Goal: Information Seeking & Learning: Learn about a topic

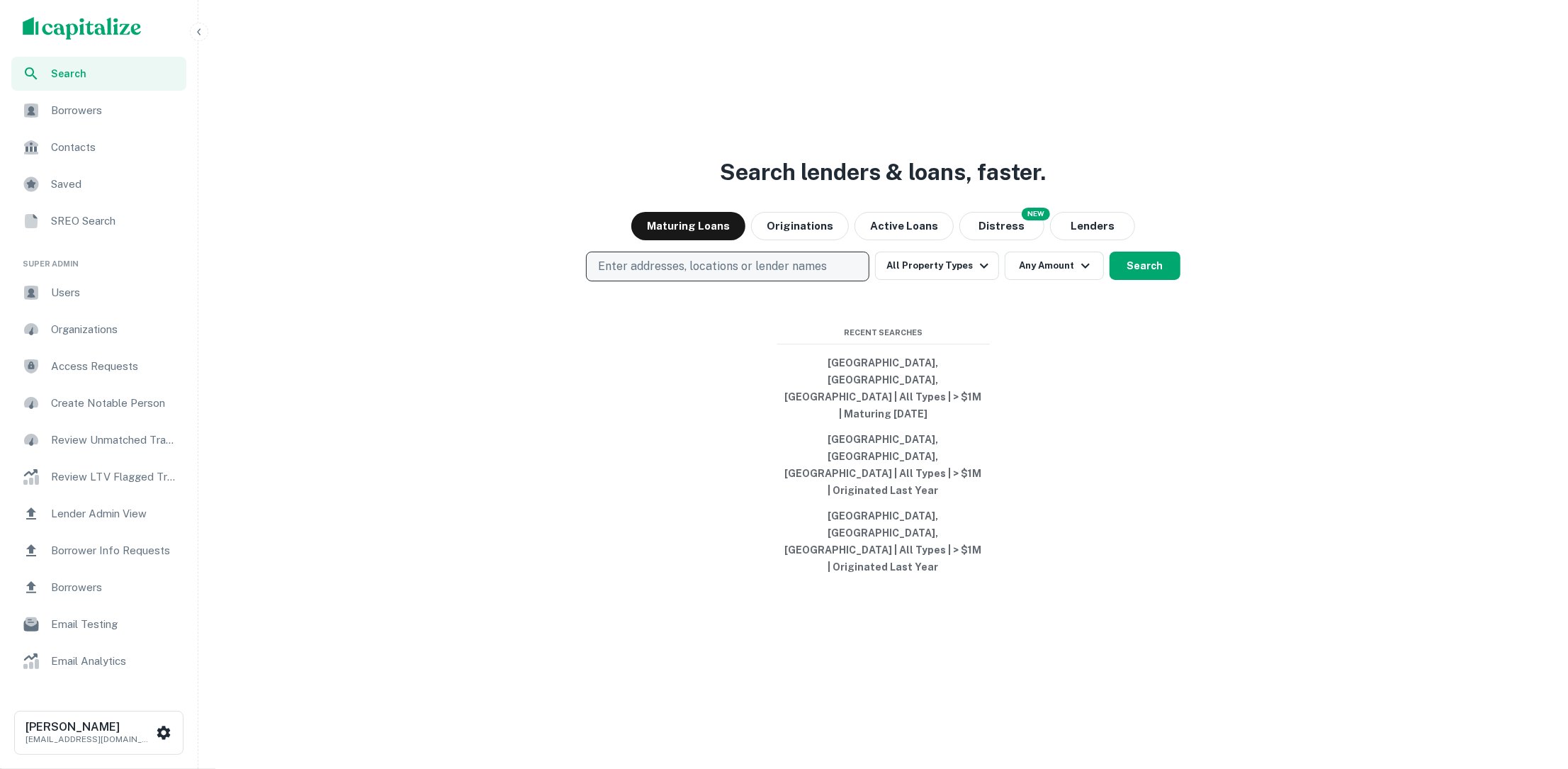
click at [808, 275] on p "Enter addresses, locations or lender names" at bounding box center [712, 266] width 229 height 17
type input "********"
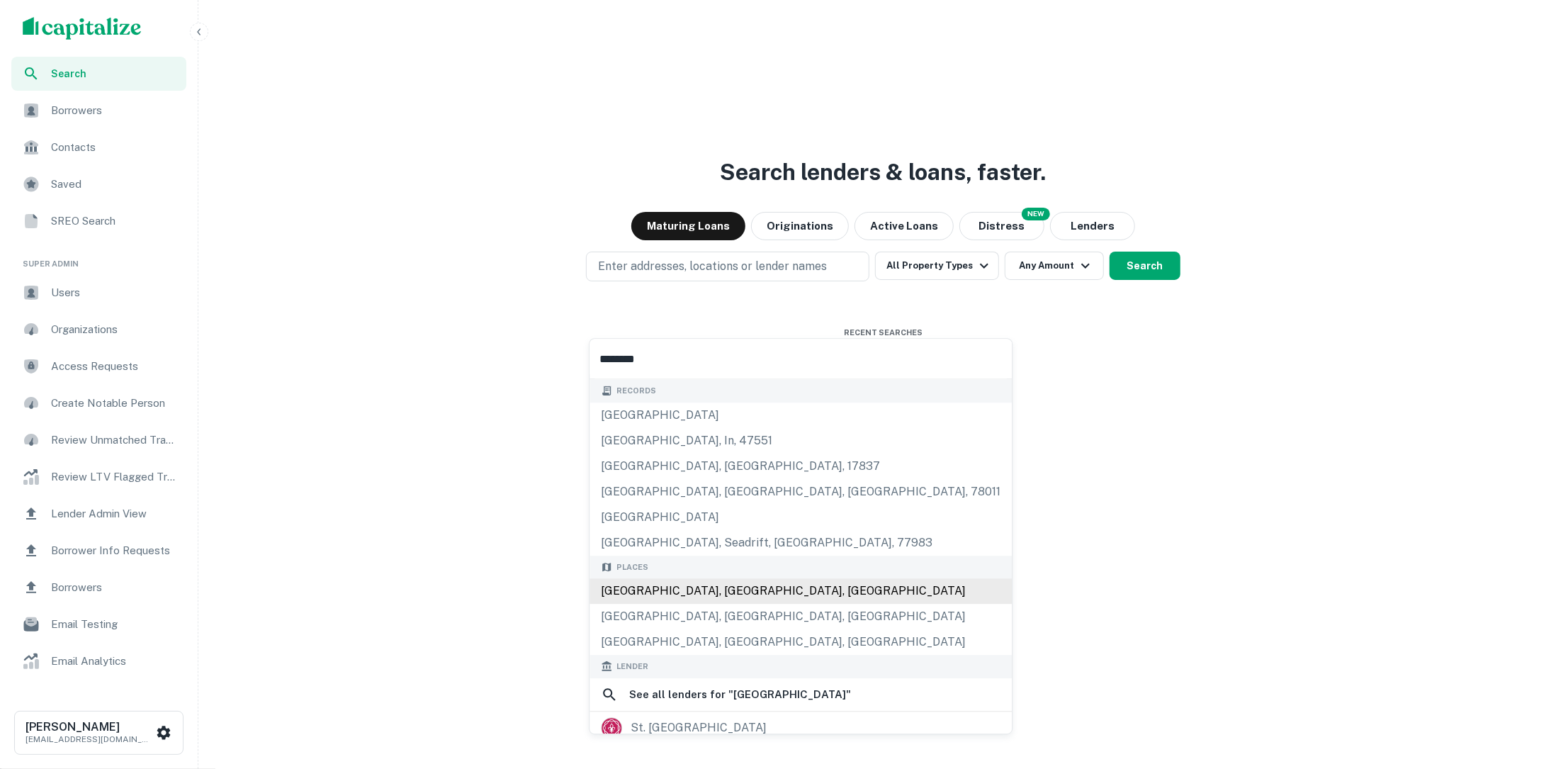
click at [731, 589] on div "[GEOGRAPHIC_DATA], [GEOGRAPHIC_DATA], [GEOGRAPHIC_DATA]" at bounding box center [800, 590] width 423 height 25
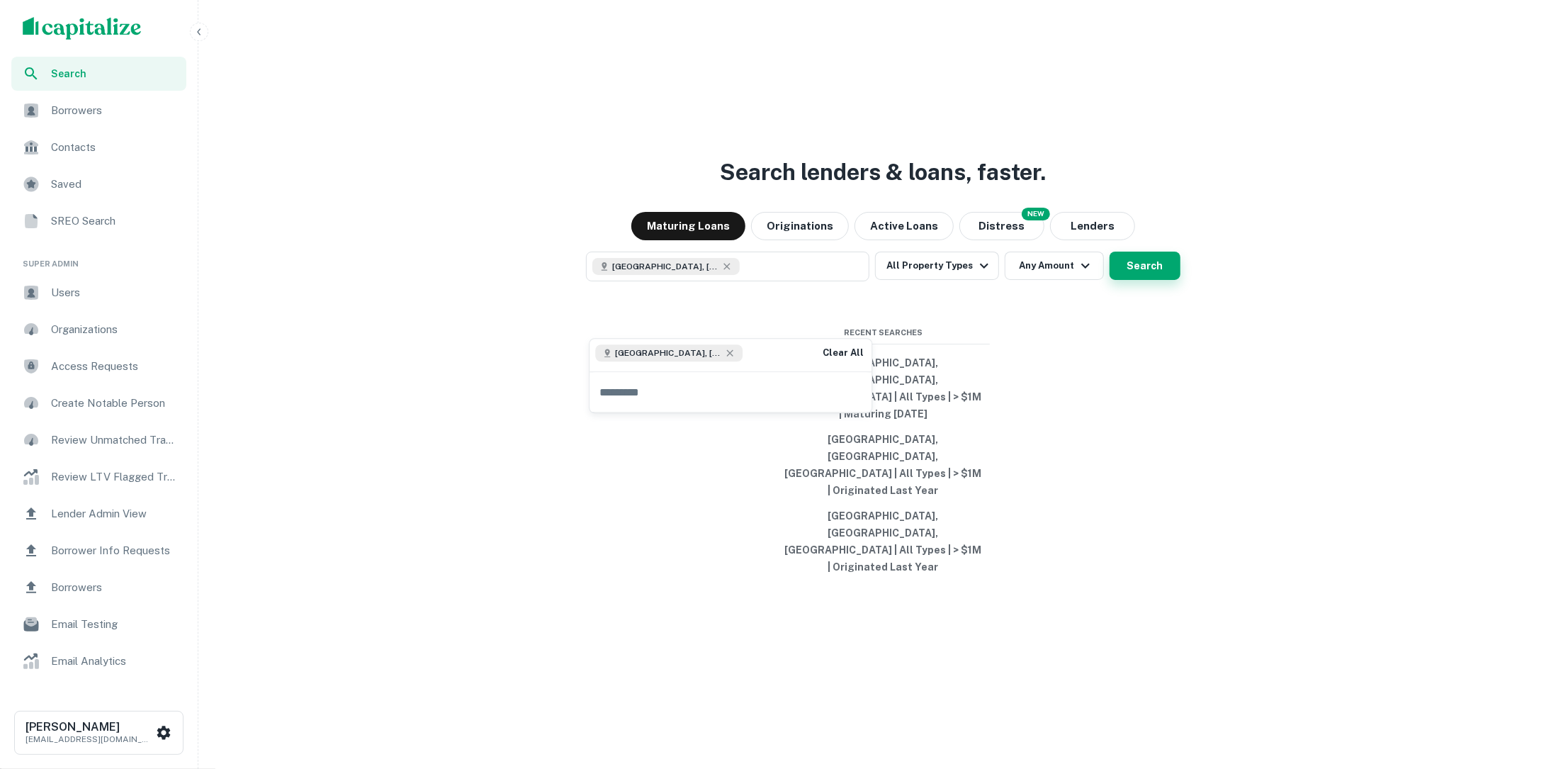
click at [1126, 280] on button "Search" at bounding box center [1144, 265] width 71 height 28
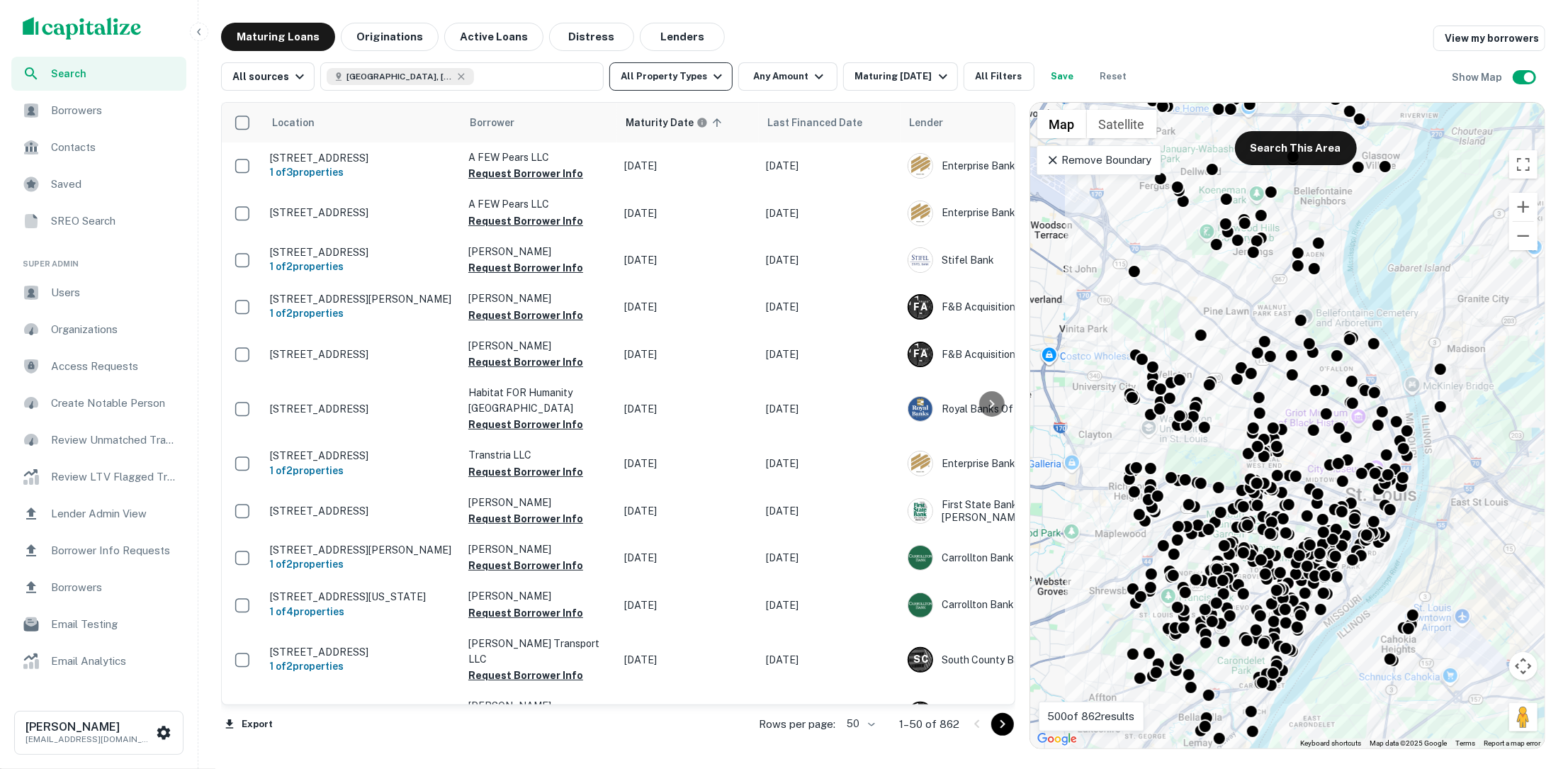
click at [710, 74] on icon "button" at bounding box center [718, 76] width 17 height 17
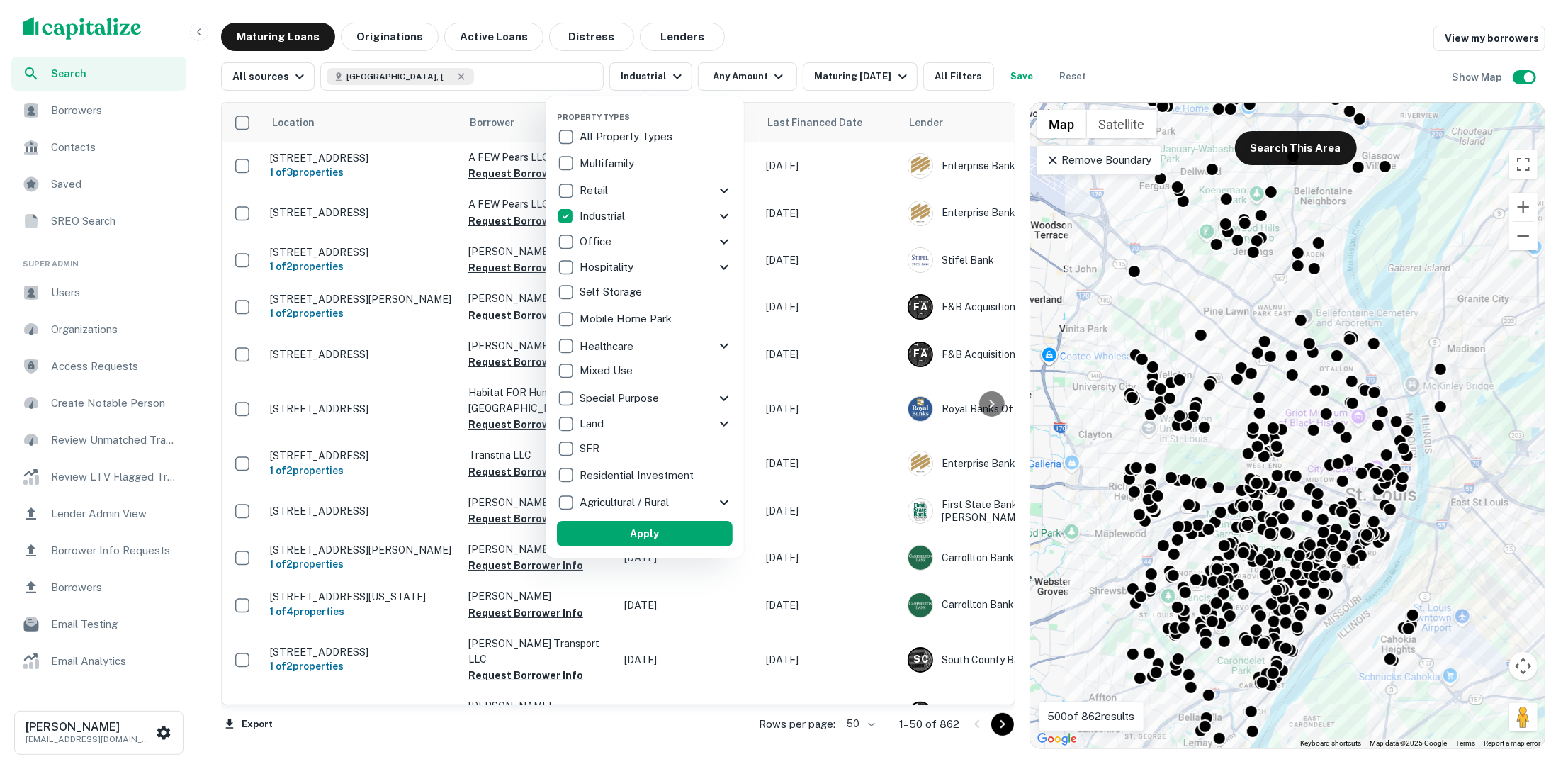
click at [584, 240] on p "Office" at bounding box center [597, 242] width 35 height 17
click at [629, 528] on button "Apply" at bounding box center [640, 533] width 176 height 25
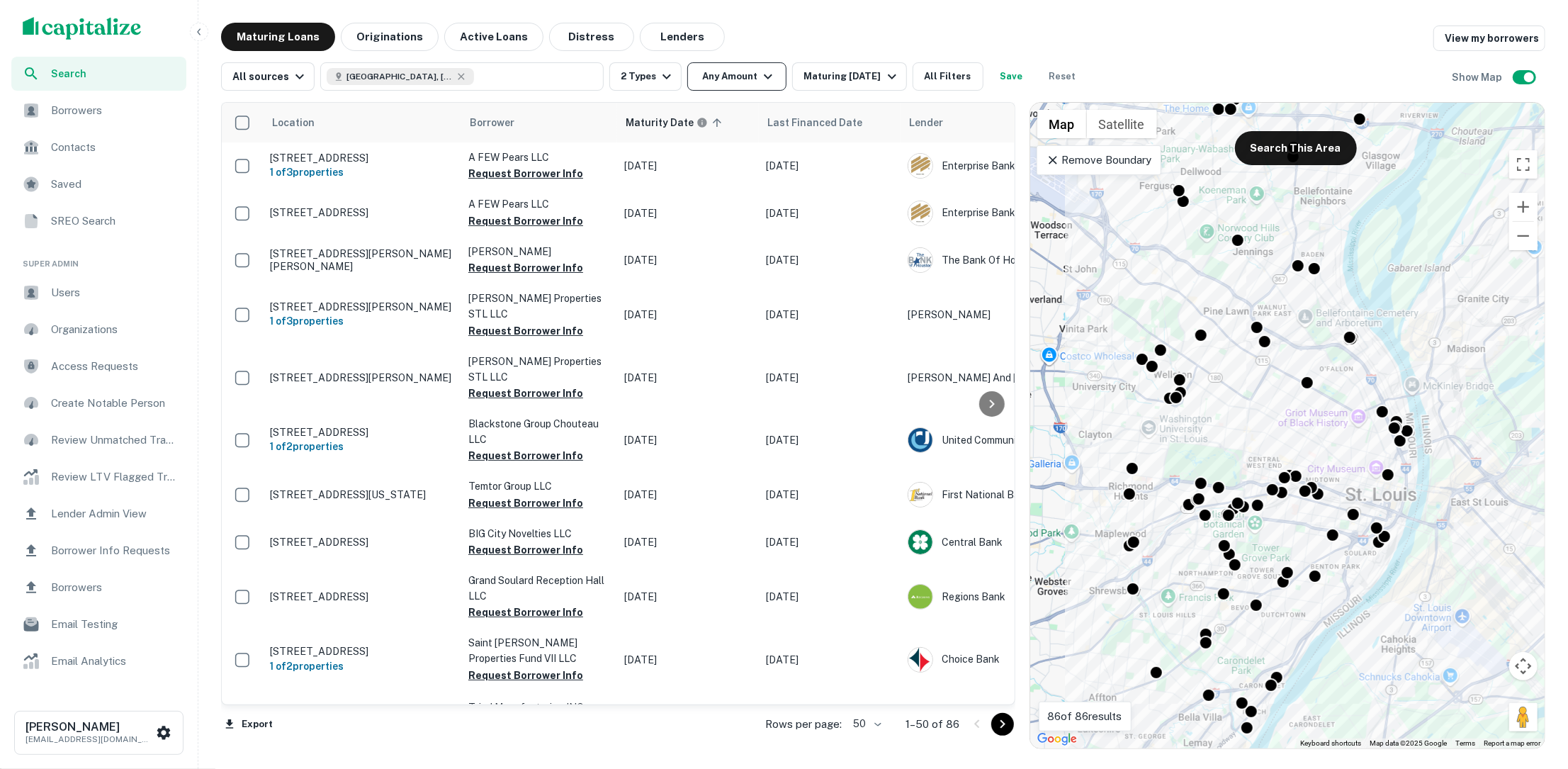
click at [765, 79] on icon "button" at bounding box center [768, 76] width 17 height 17
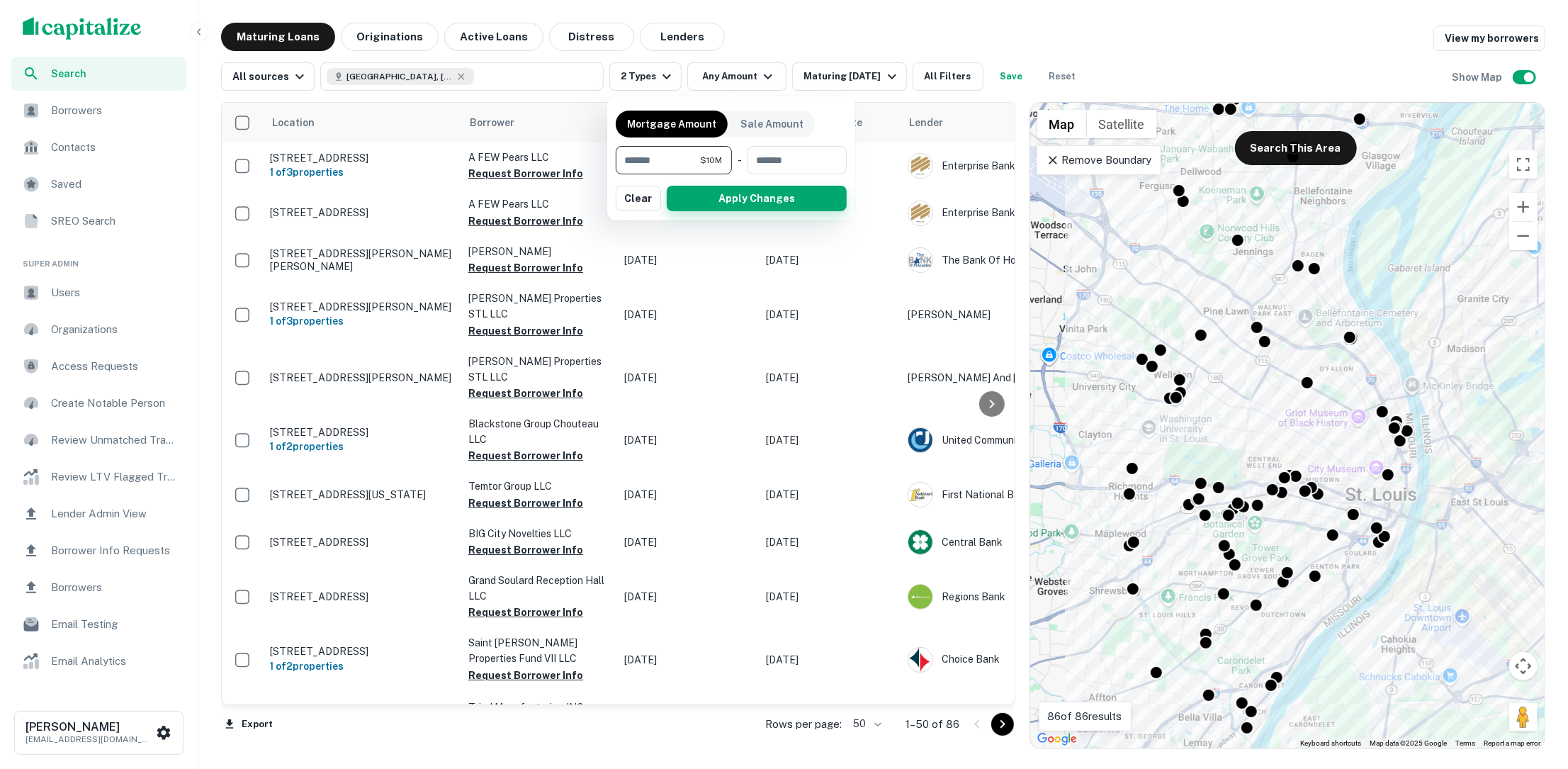
type input "********"
click at [721, 202] on button "Apply Changes" at bounding box center [756, 198] width 180 height 25
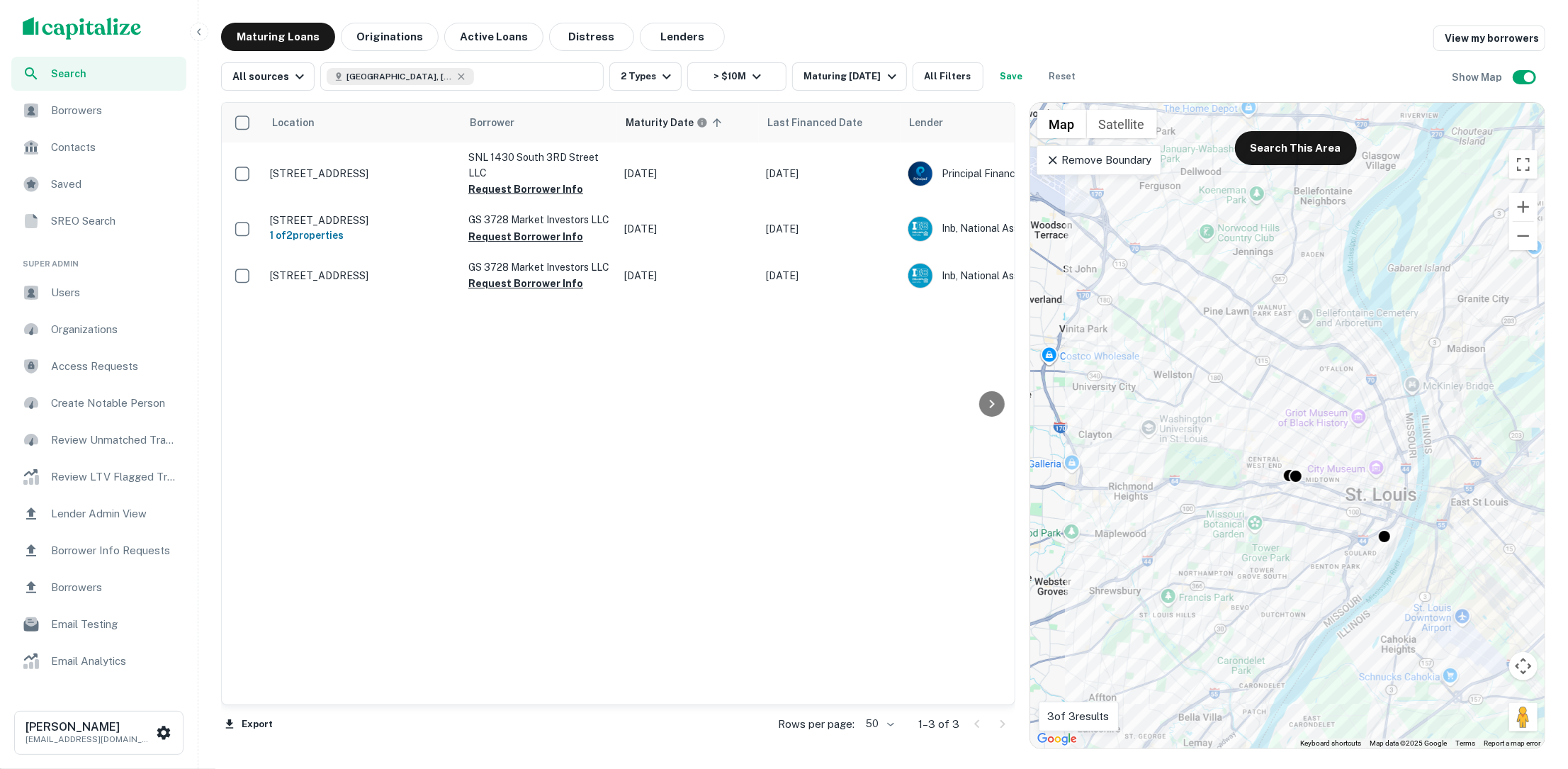
click at [1055, 160] on icon at bounding box center [1052, 160] width 14 height 14
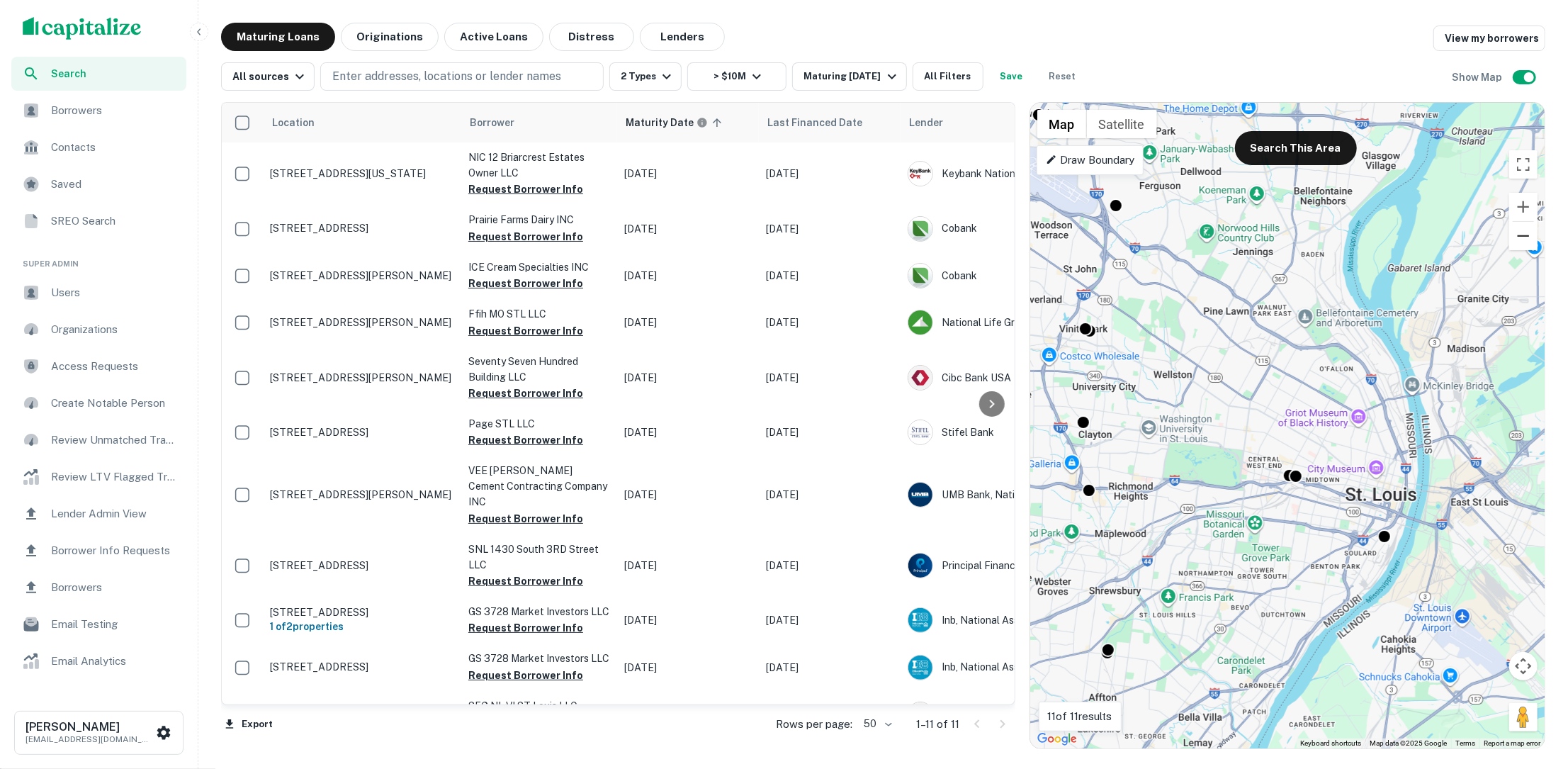
click at [1526, 234] on button "Zoom out" at bounding box center [1523, 236] width 28 height 28
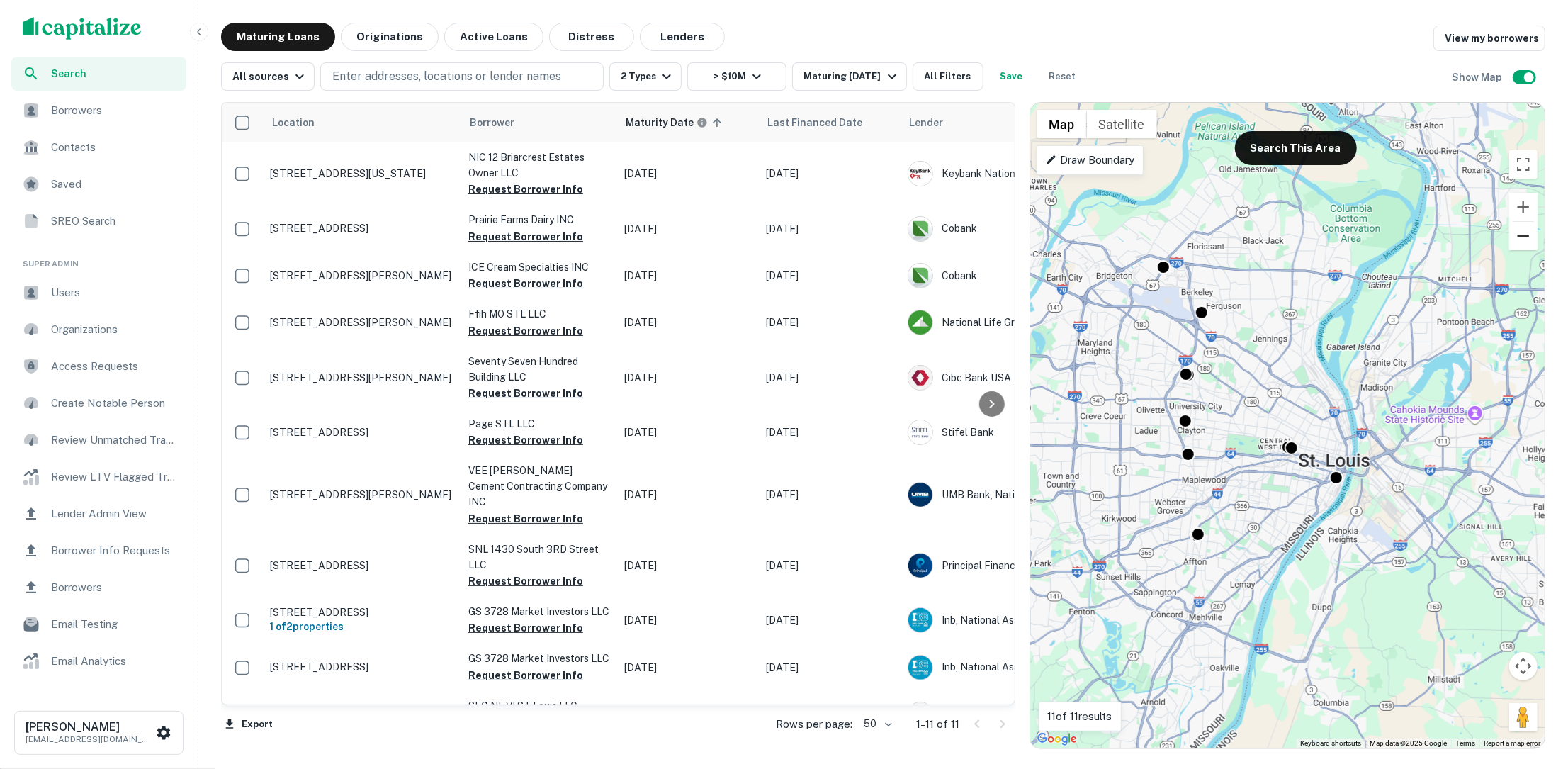
click at [1526, 234] on button "Zoom out" at bounding box center [1523, 236] width 28 height 28
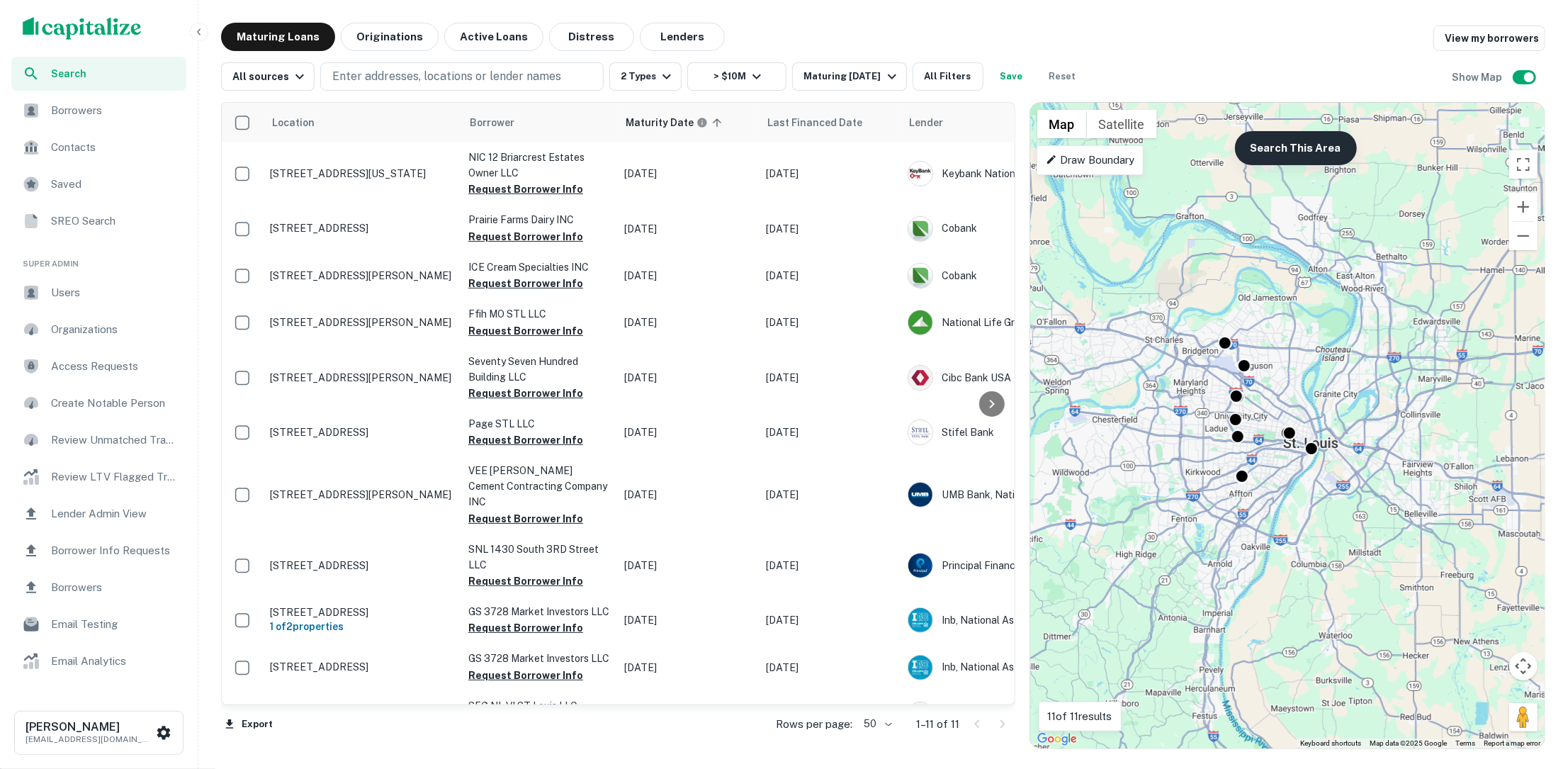
click at [1289, 146] on button "Search This Area" at bounding box center [1295, 148] width 121 height 34
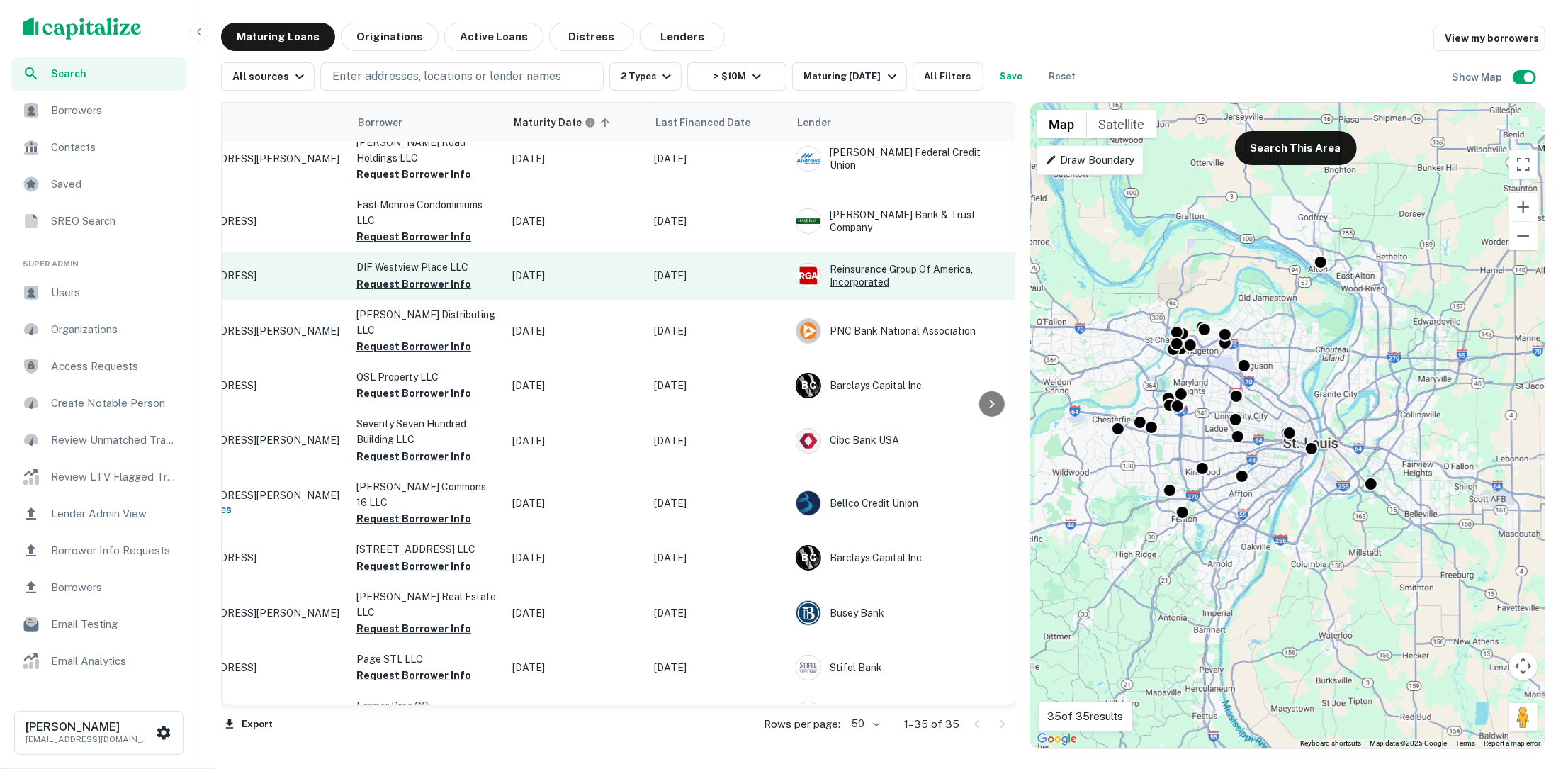
scroll to position [219, 19]
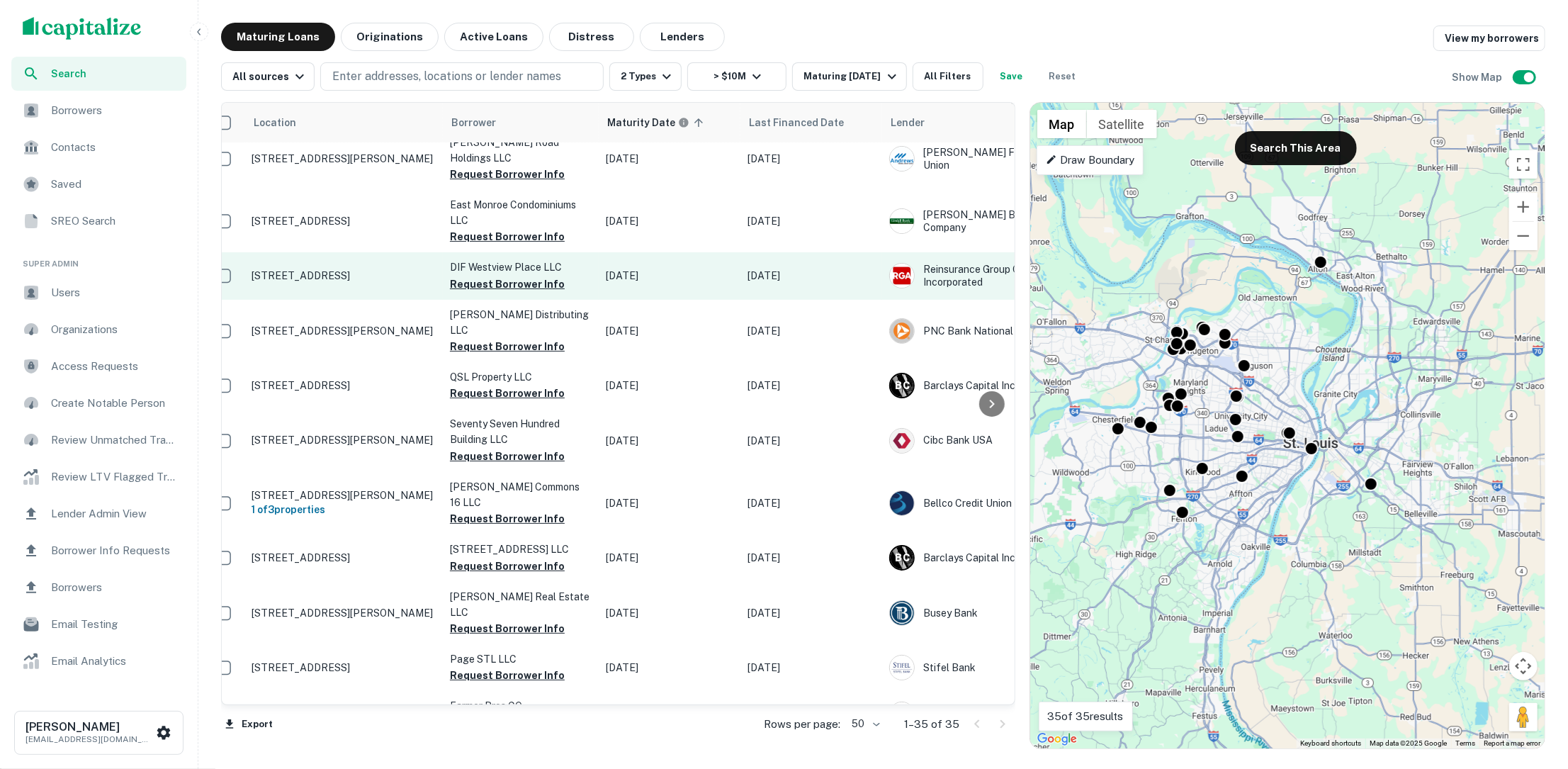
click at [344, 269] on p "[STREET_ADDRESS]" at bounding box center [344, 276] width 184 height 13
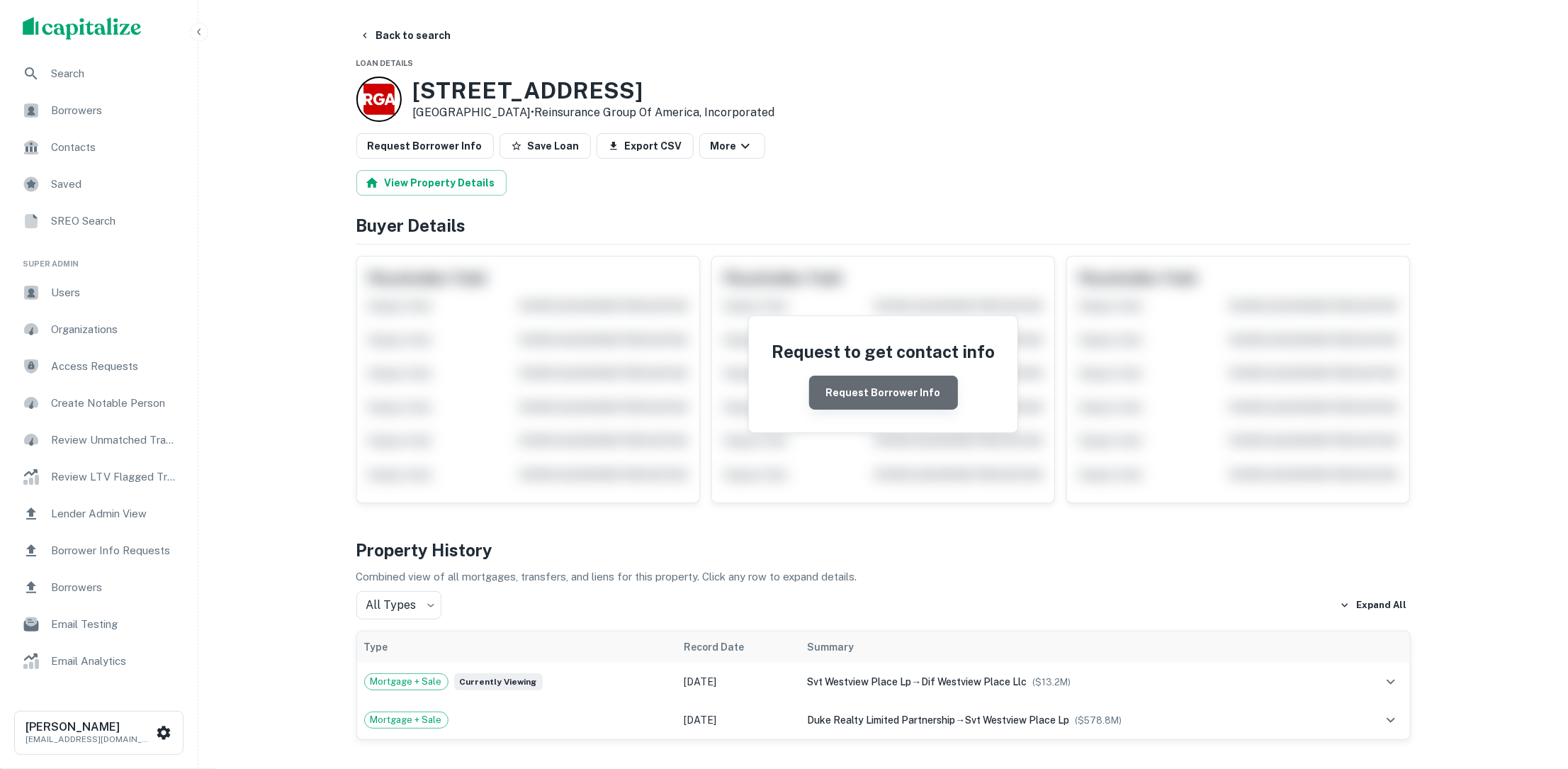
click at [916, 393] on button "Request Borrower Info" at bounding box center [884, 393] width 149 height 34
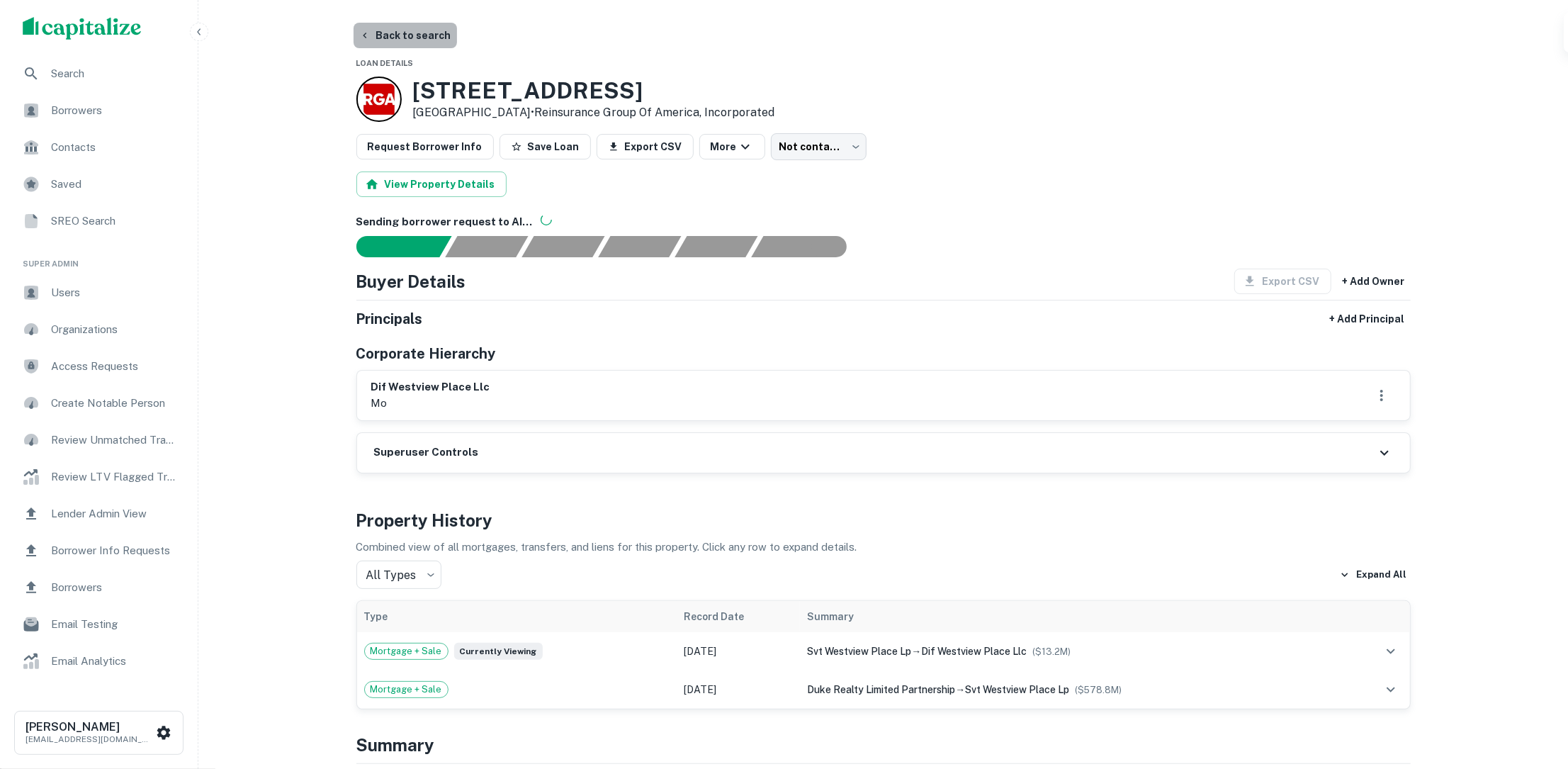
click at [419, 31] on button "Back to search" at bounding box center [406, 35] width 104 height 25
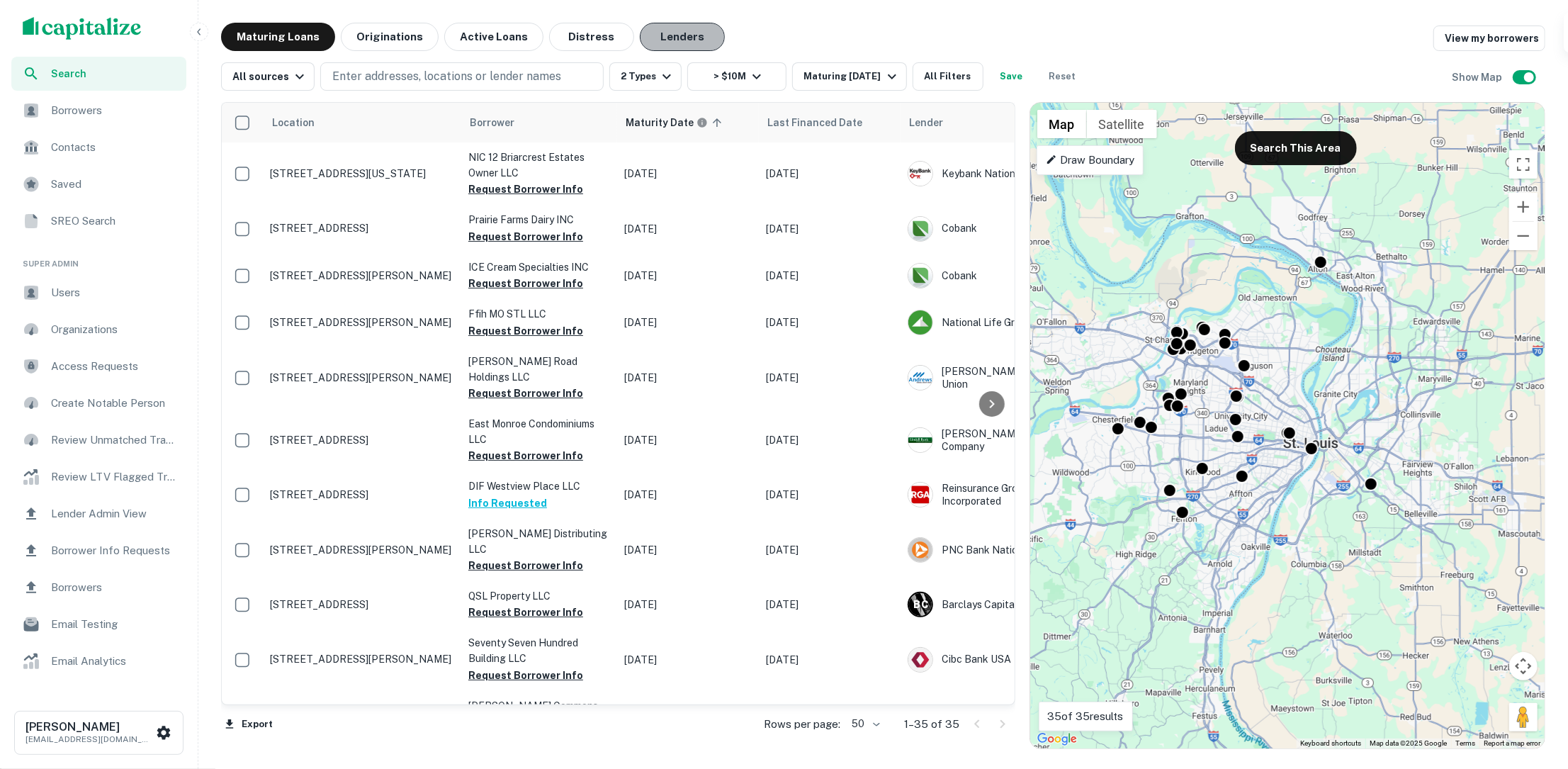
click at [667, 30] on button "Lenders" at bounding box center [682, 37] width 85 height 28
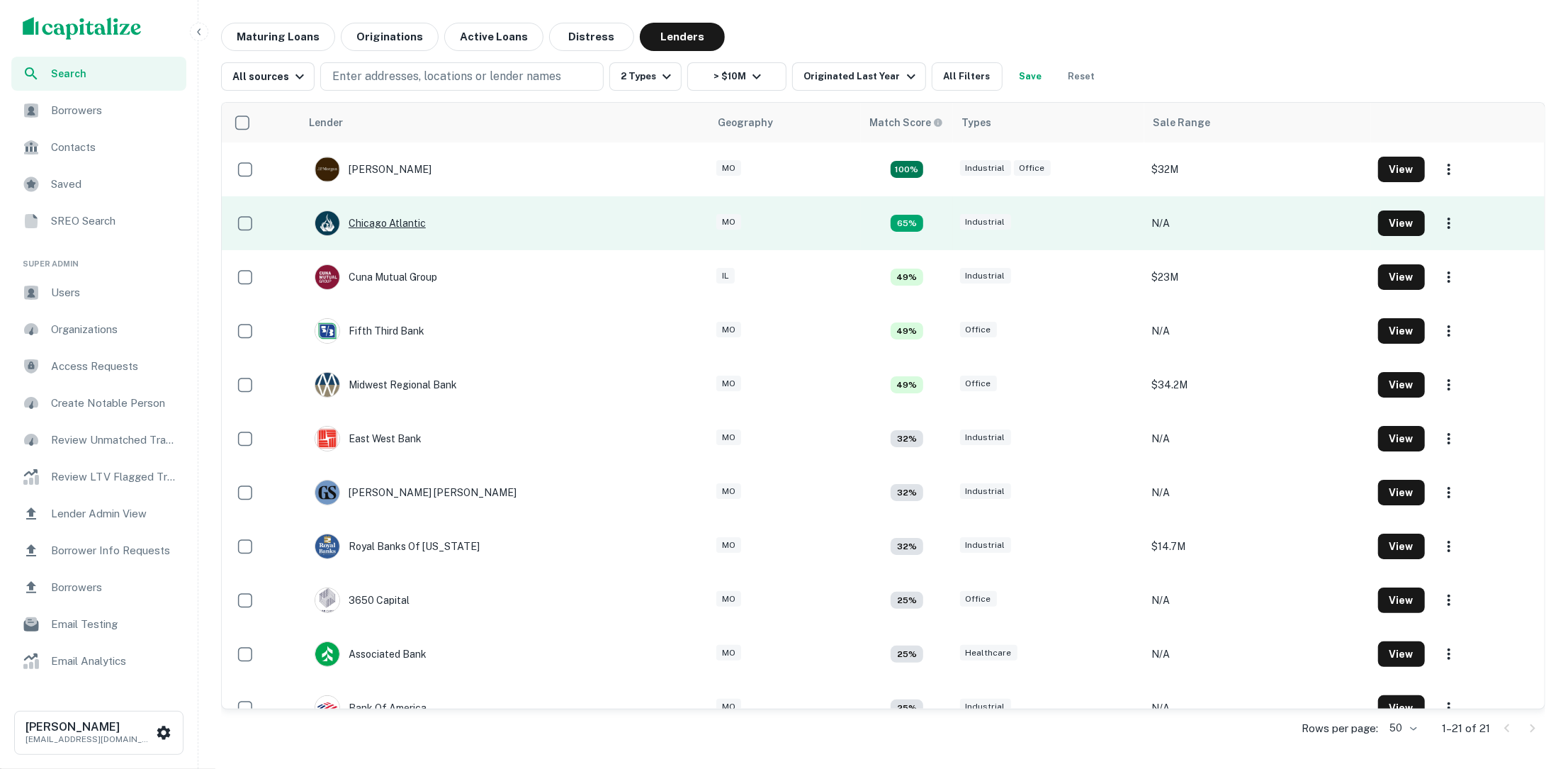
click at [400, 213] on div "Chicago Atlantic" at bounding box center [370, 223] width 111 height 25
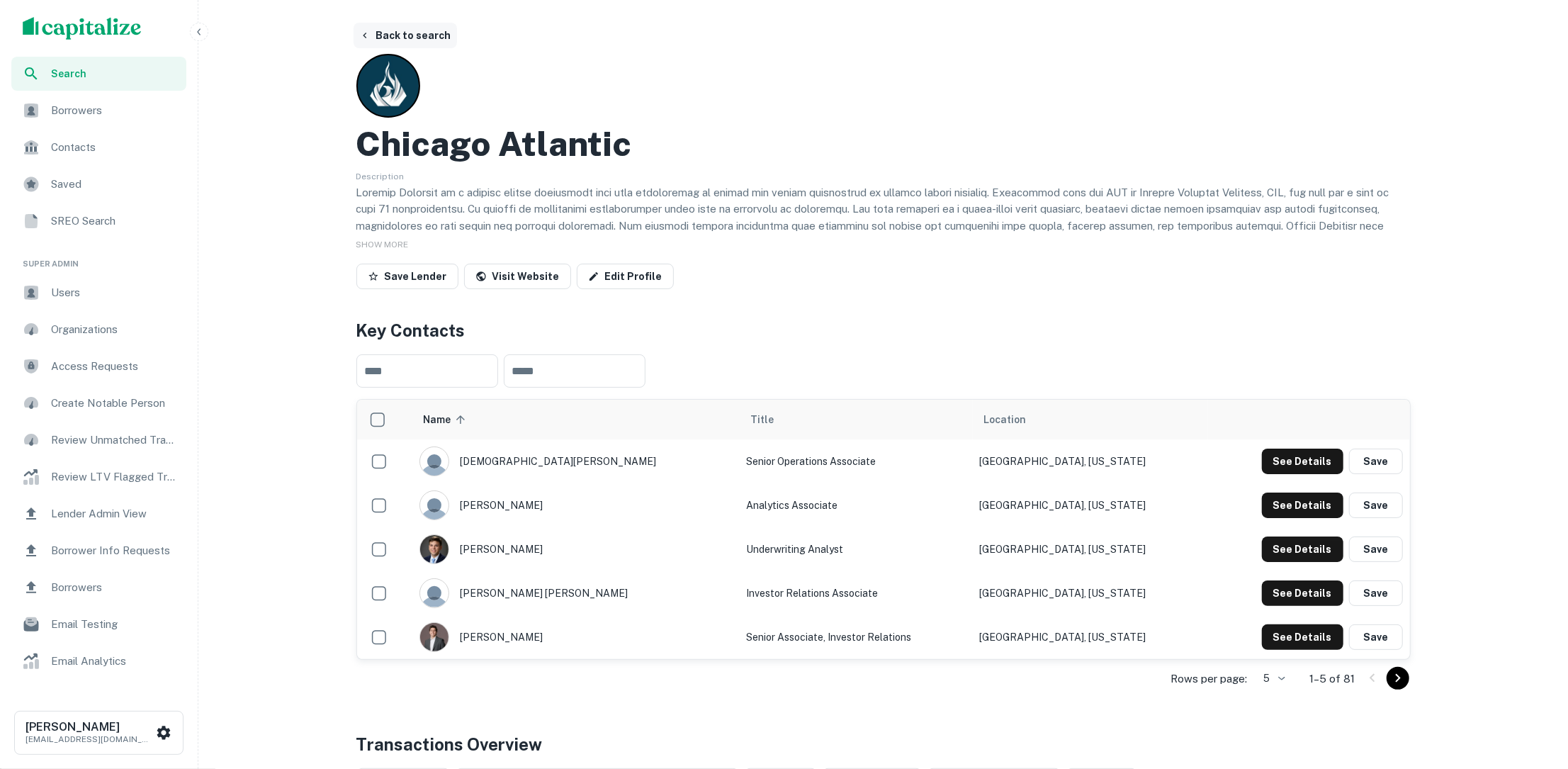
click at [422, 35] on button "Back to search" at bounding box center [406, 35] width 104 height 25
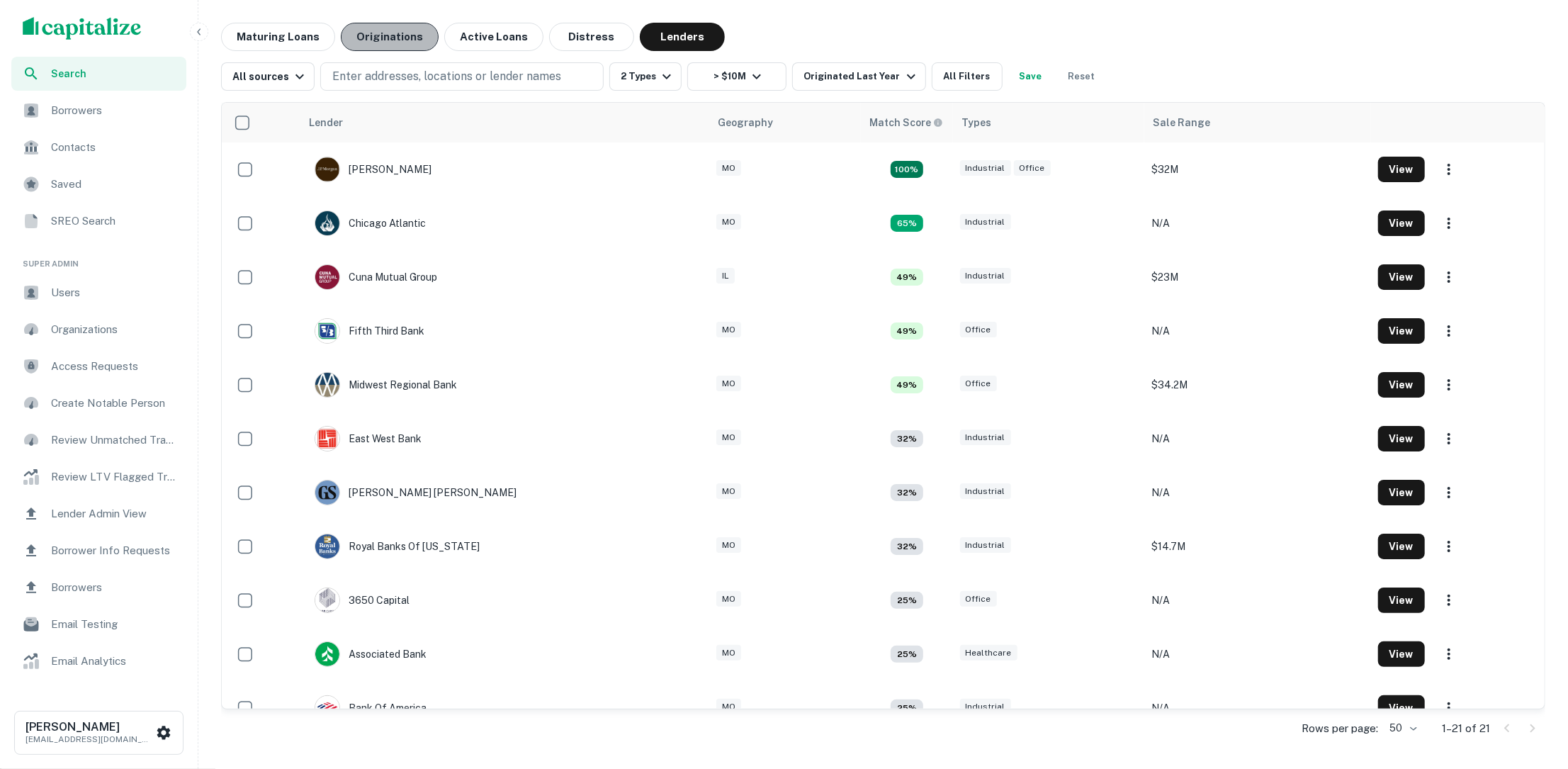
click at [387, 36] on button "Originations" at bounding box center [390, 37] width 98 height 28
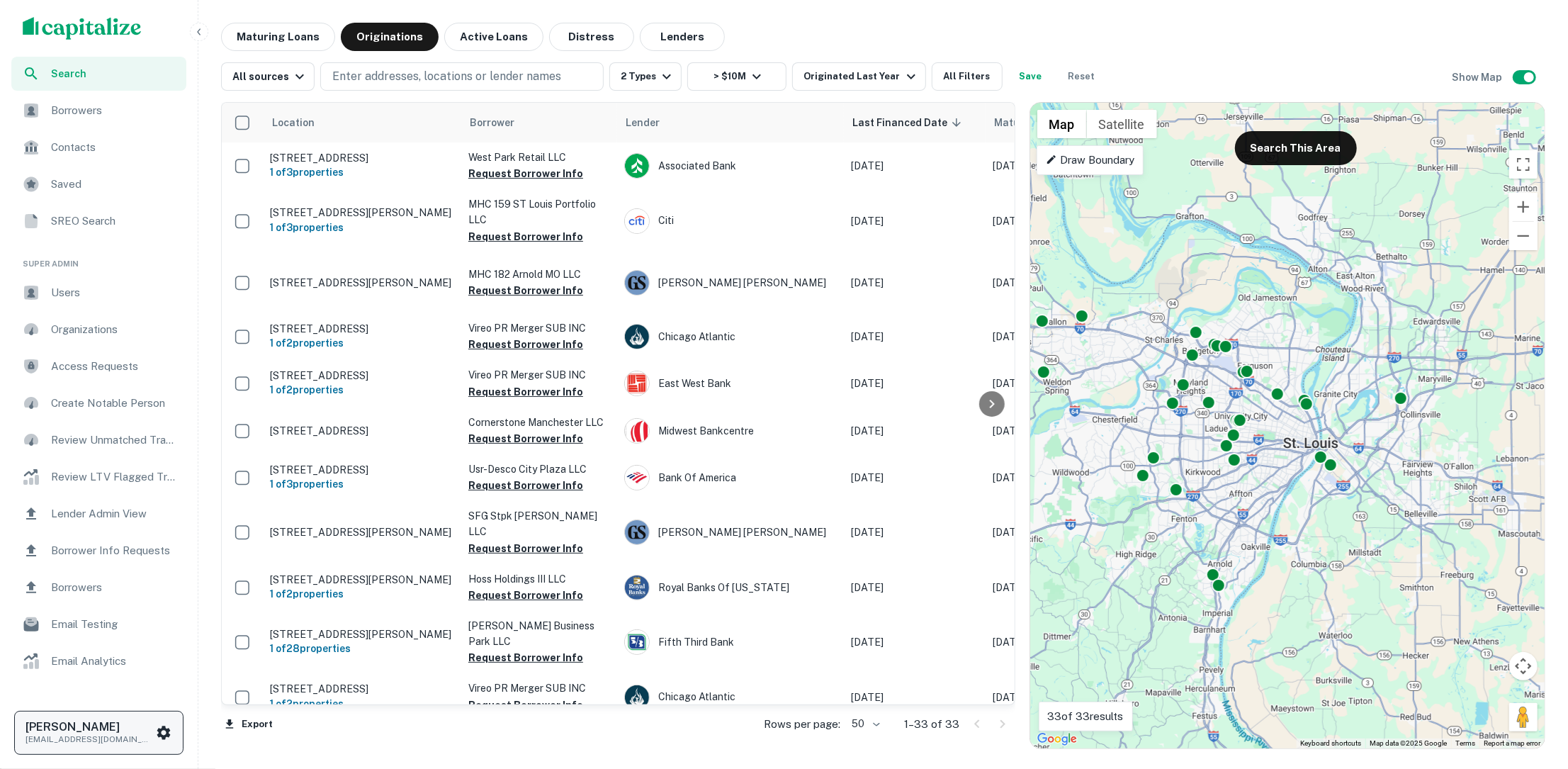
click at [156, 724] on icon "scrollable content" at bounding box center [164, 732] width 17 height 17
